Goal: Find specific page/section: Find specific page/section

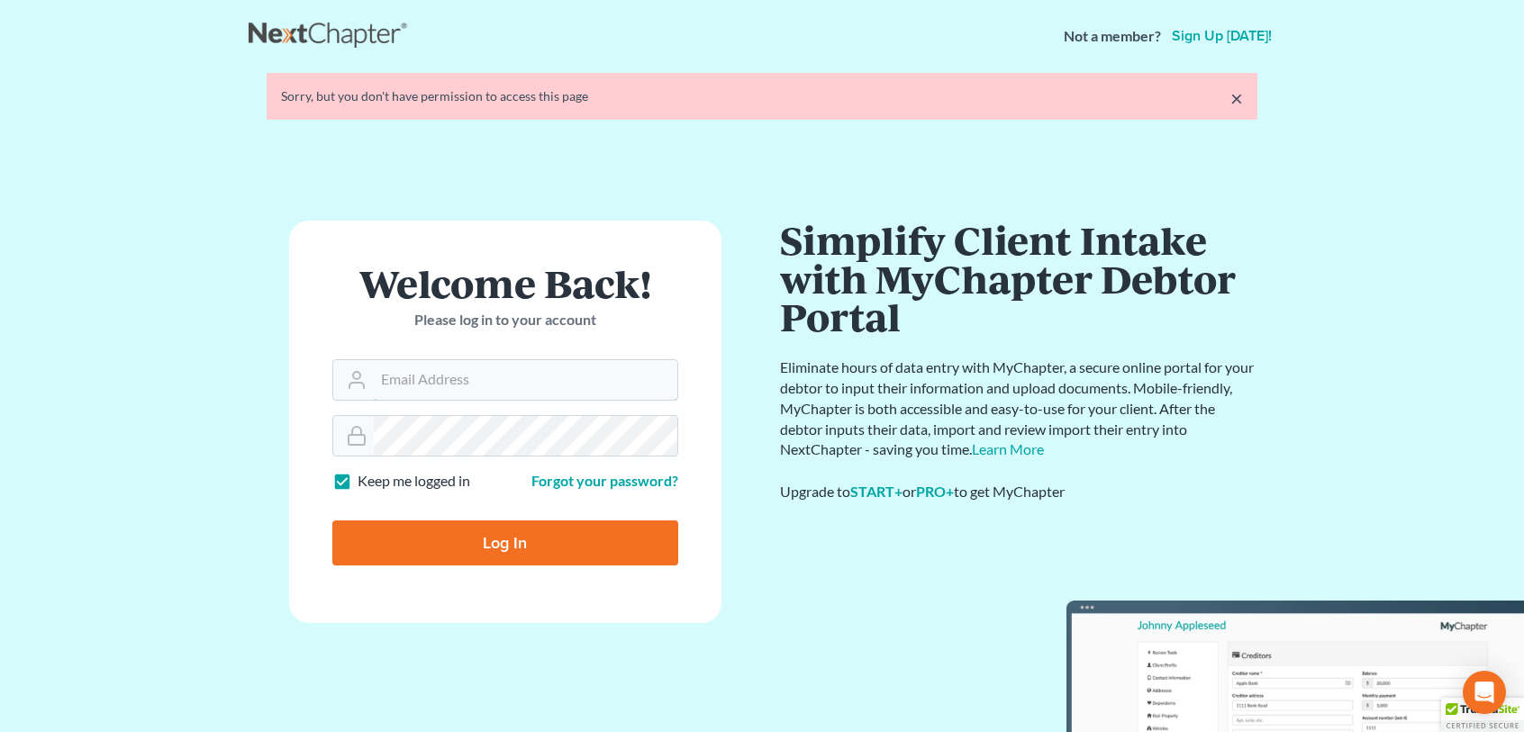
type input "[EMAIL_ADDRESS][DOMAIN_NAME]"
click at [447, 536] on input "Log In" at bounding box center [505, 542] width 346 height 45
type input "Thinking..."
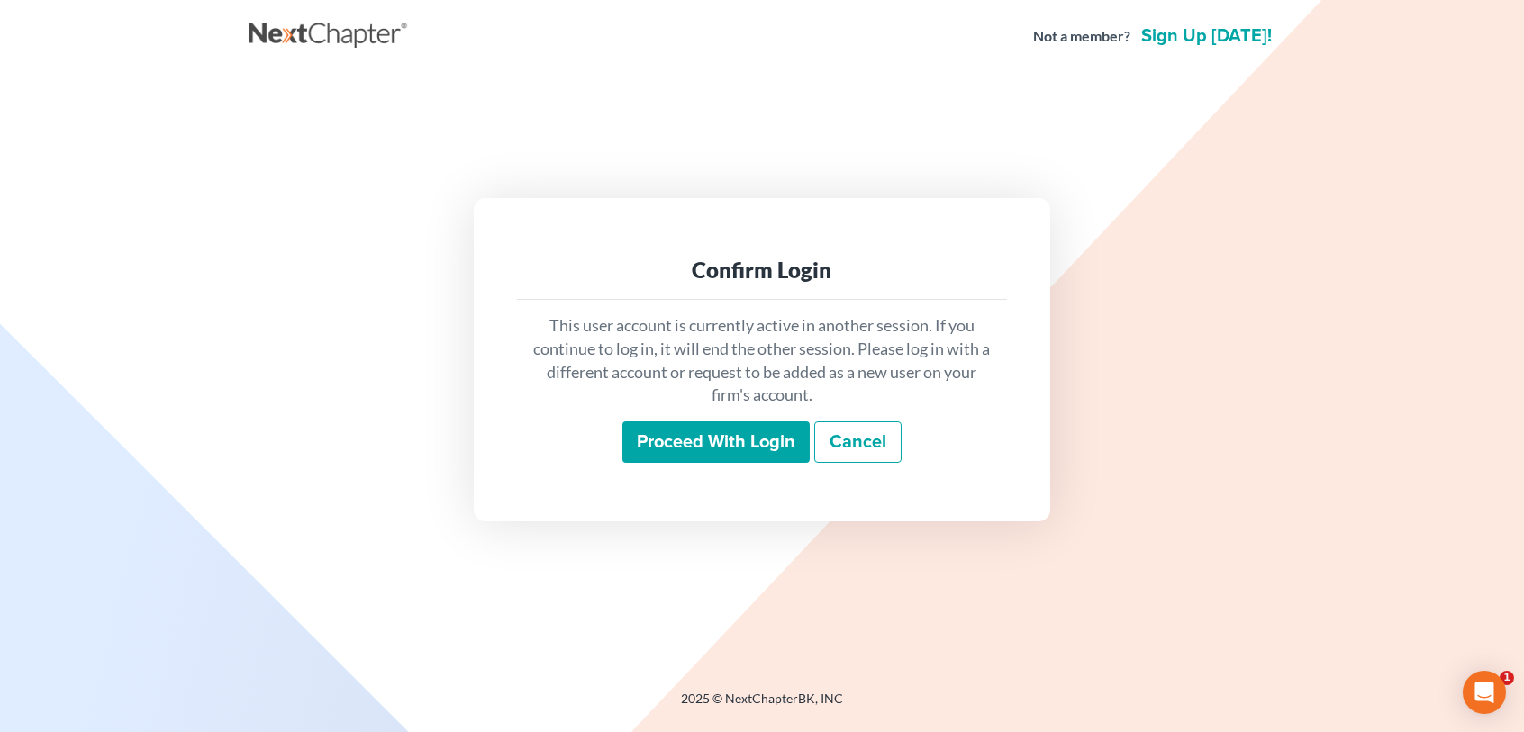
click at [693, 436] on input "Proceed with login" at bounding box center [715, 441] width 187 height 41
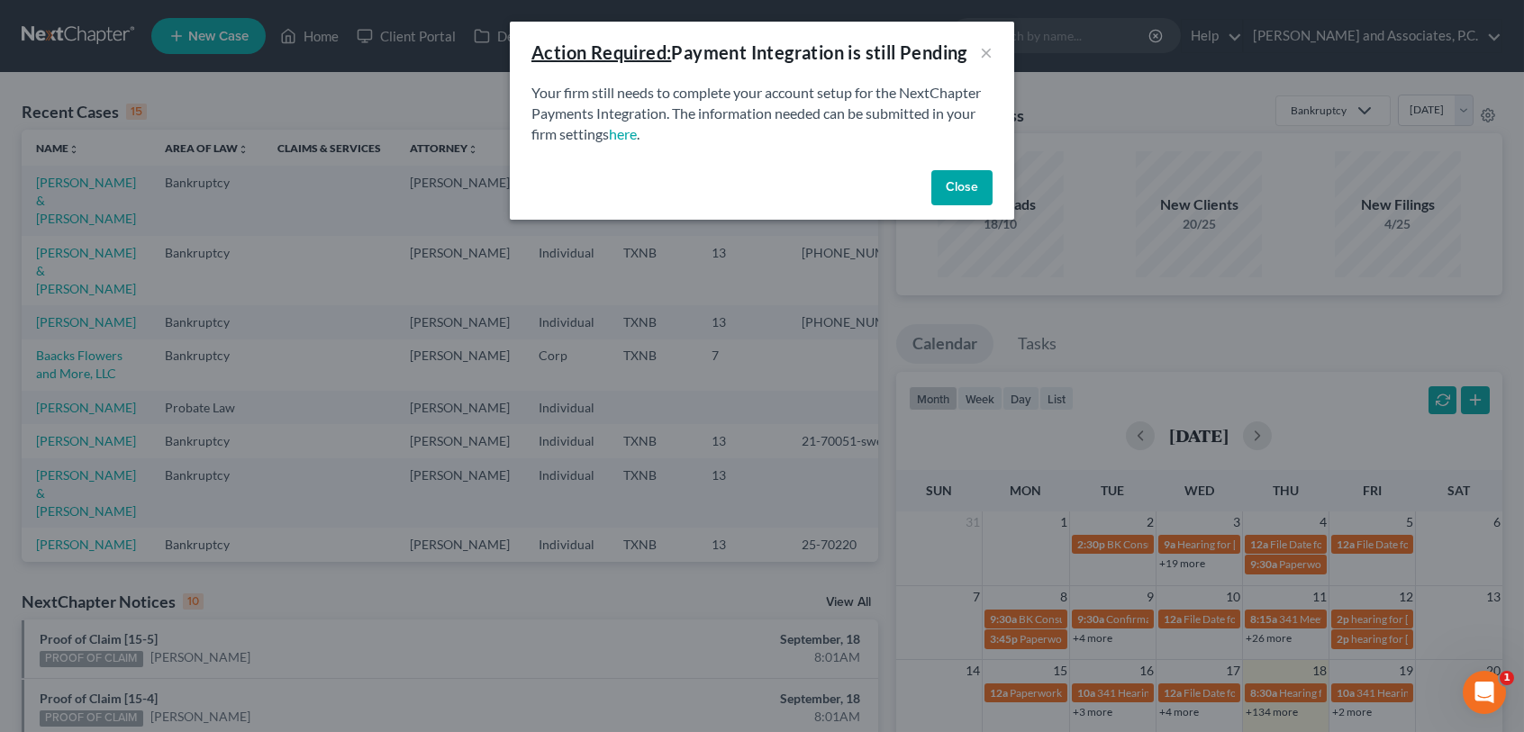
click at [955, 191] on button "Close" at bounding box center [961, 188] width 61 height 36
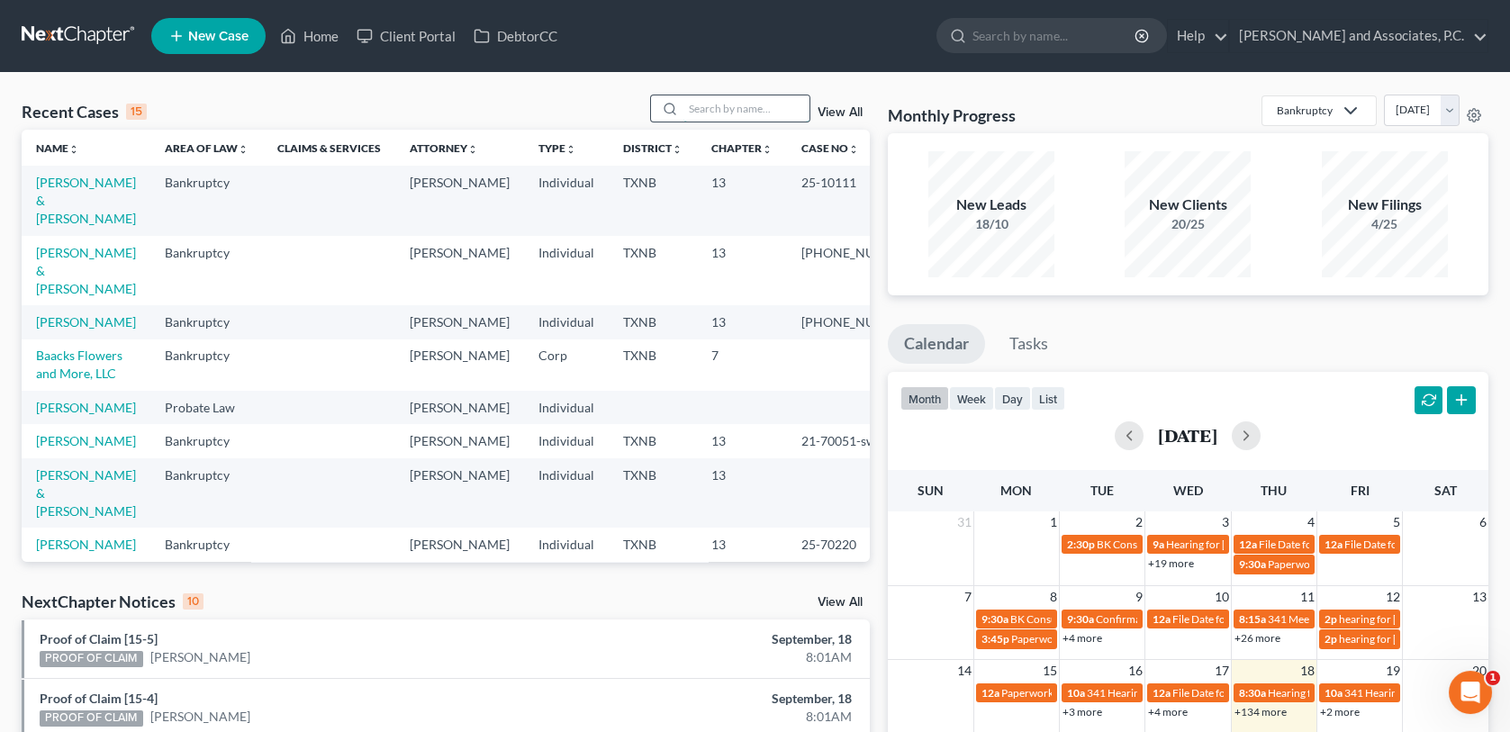
click at [758, 111] on input "search" at bounding box center [746, 108] width 126 height 26
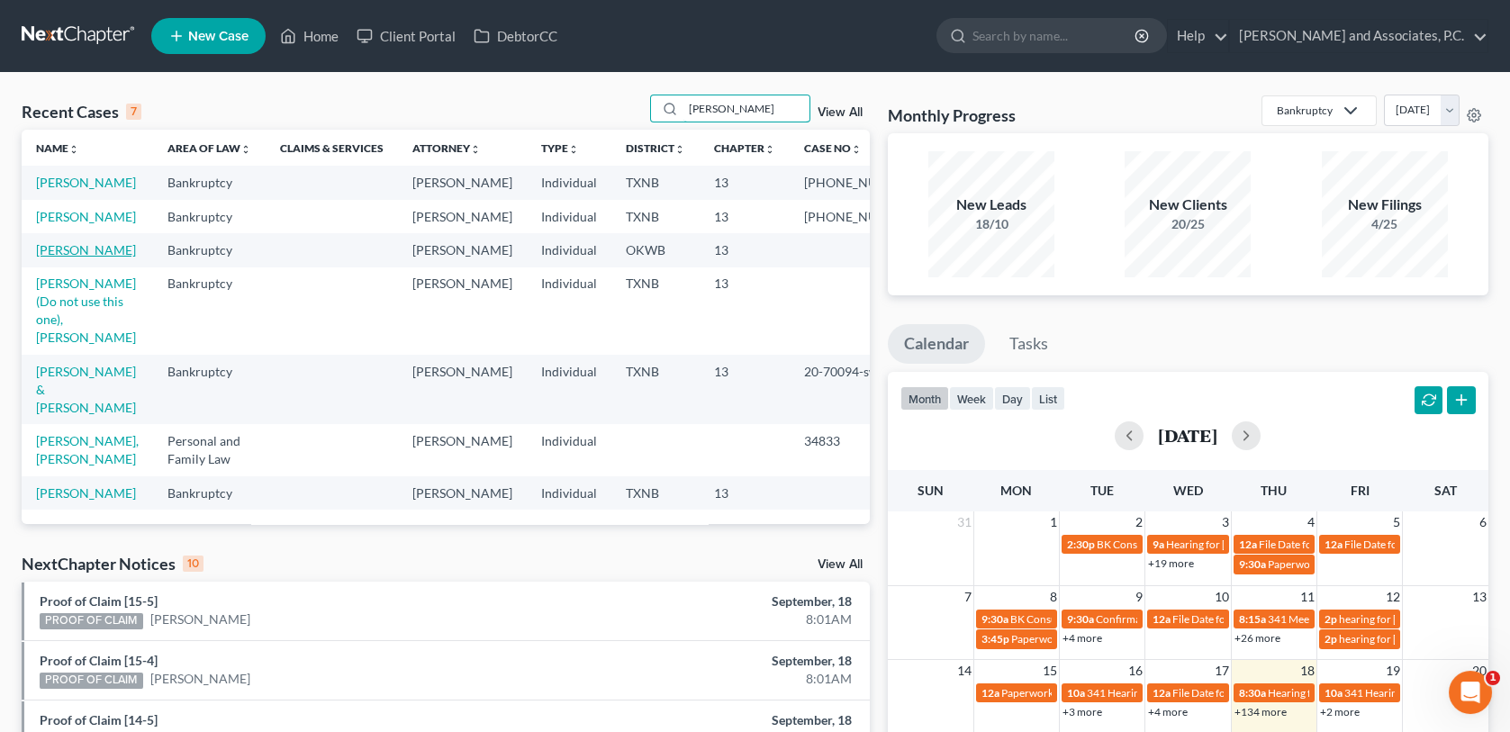
type input "hughes"
click at [77, 258] on link "Hughes, Gregory" at bounding box center [86, 249] width 100 height 15
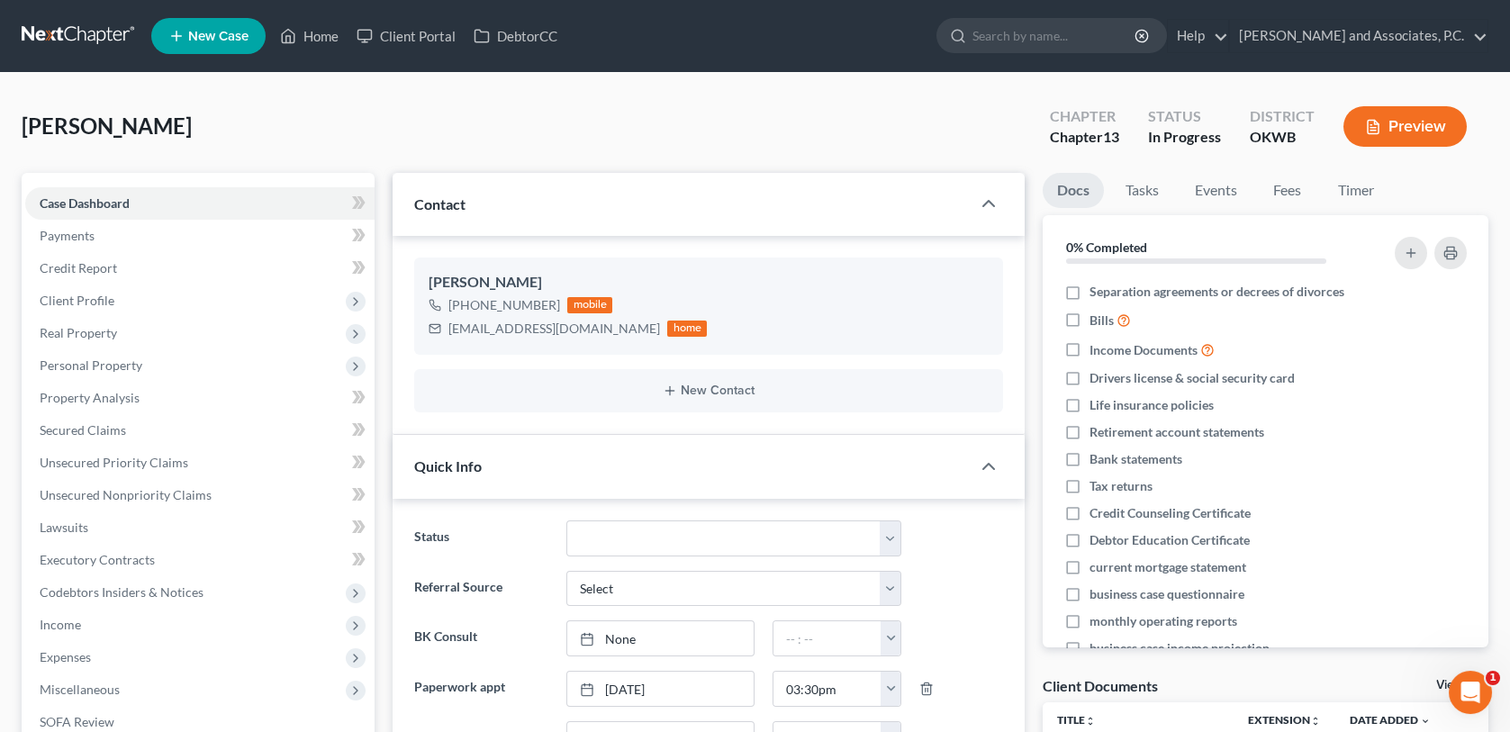
scroll to position [5816, 0]
click at [326, 37] on link "Home" at bounding box center [309, 36] width 77 height 32
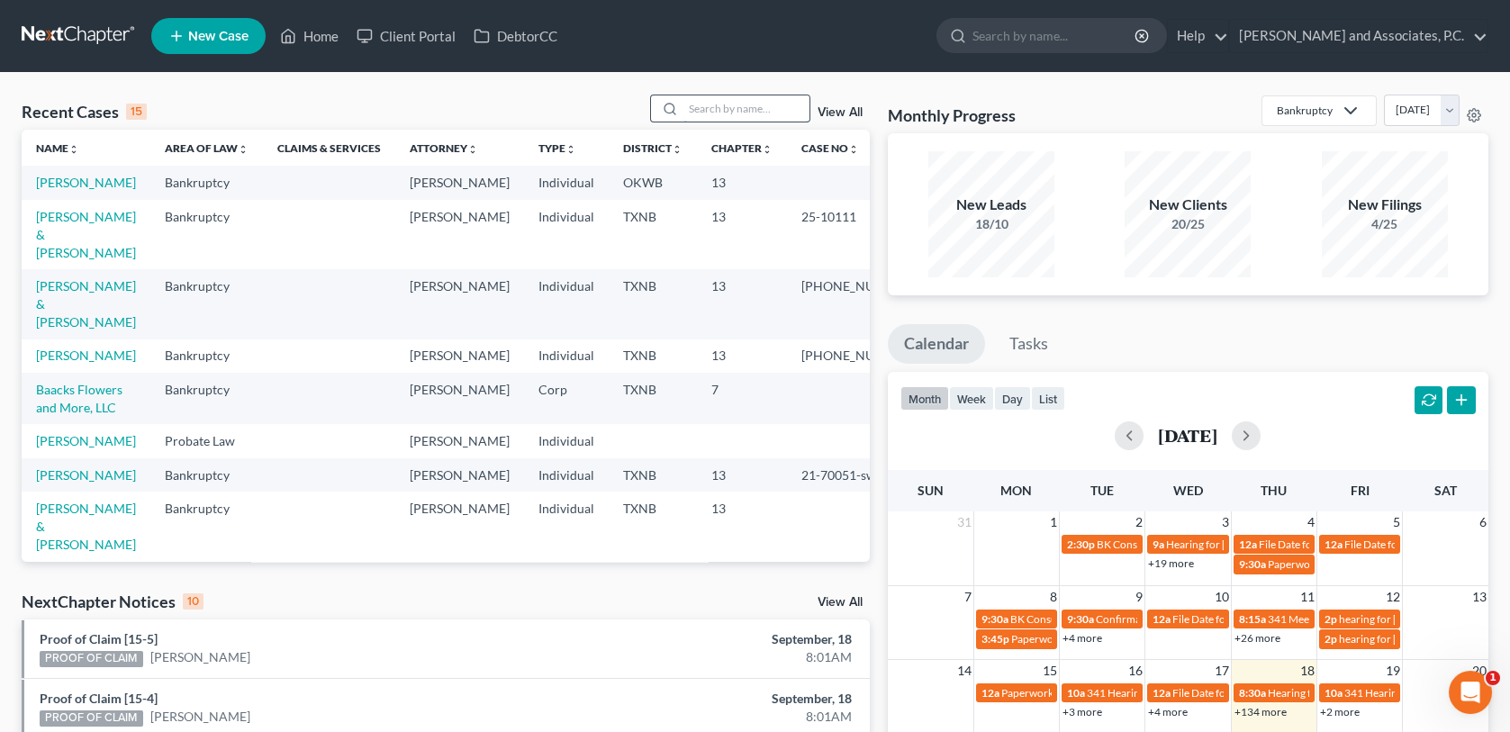
click at [717, 105] on input "search" at bounding box center [746, 108] width 126 height 26
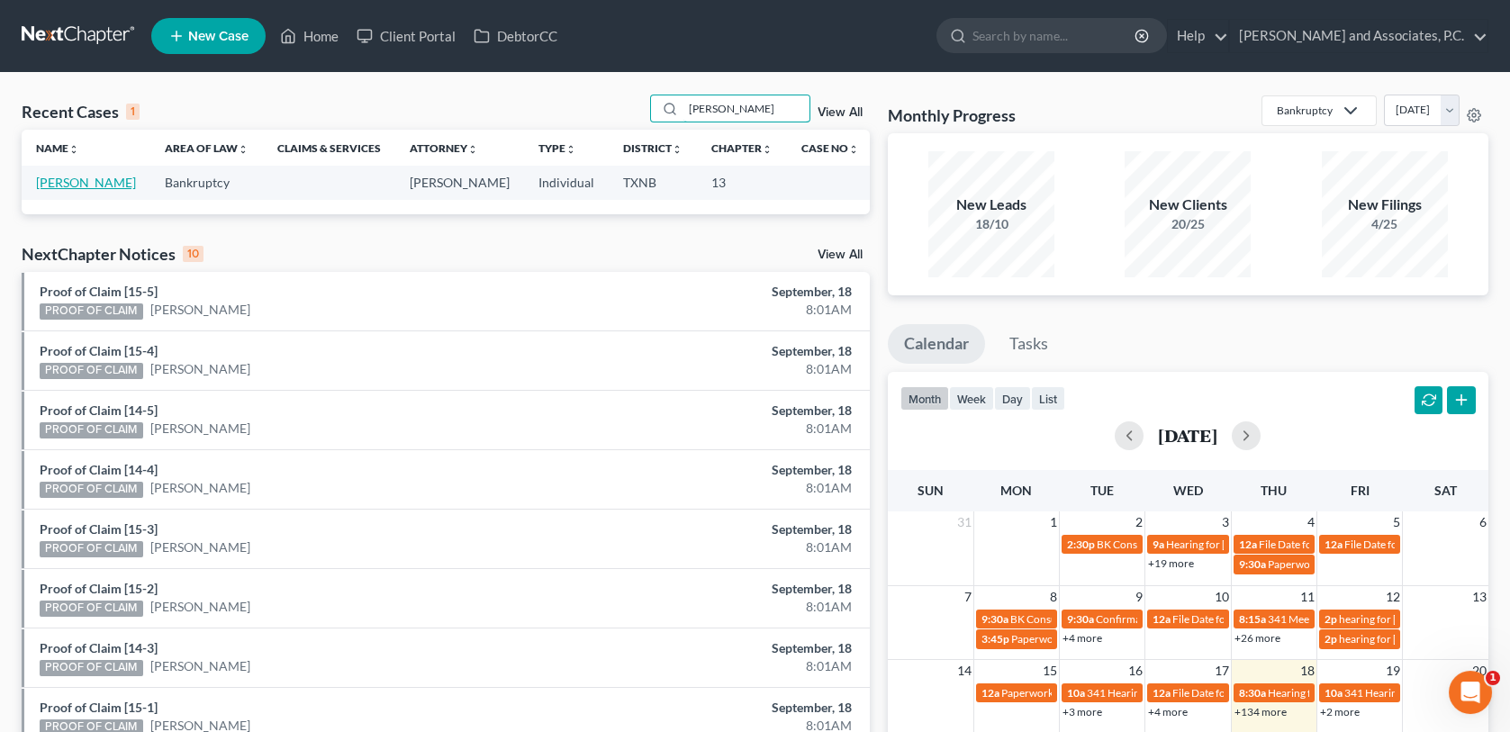
type input "buce"
click at [75, 186] on link "Buce, Larry" at bounding box center [86, 182] width 100 height 15
